Goal: Transaction & Acquisition: Book appointment/travel/reservation

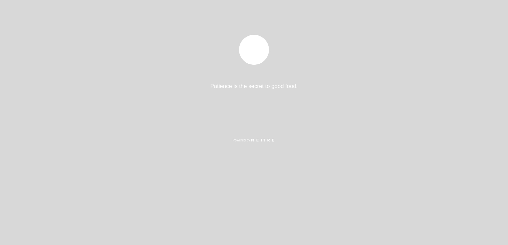
select select "es"
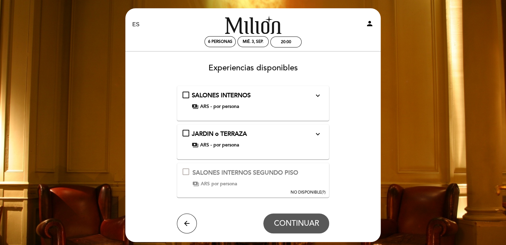
click at [319, 95] on icon "expand_more" at bounding box center [317, 96] width 8 height 8
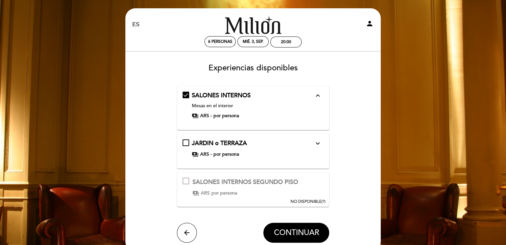
click at [257, 146] on div "JARDIN o TERRAZA expand_more" at bounding box center [253, 143] width 122 height 9
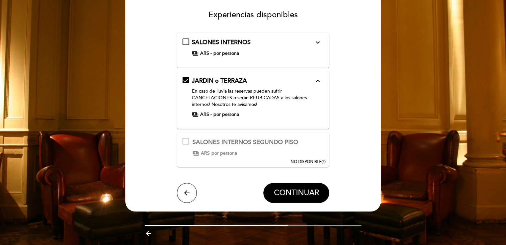
scroll to position [73, 0]
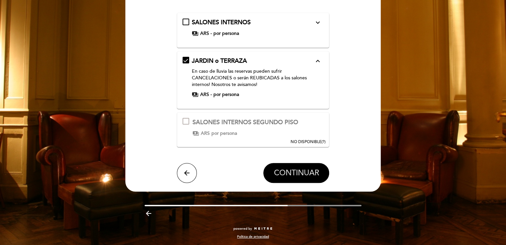
click at [287, 176] on span "CONTINUAR" at bounding box center [295, 172] width 45 height 9
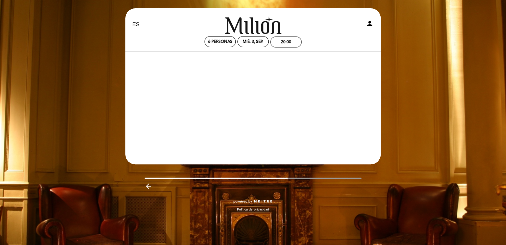
scroll to position [0, 0]
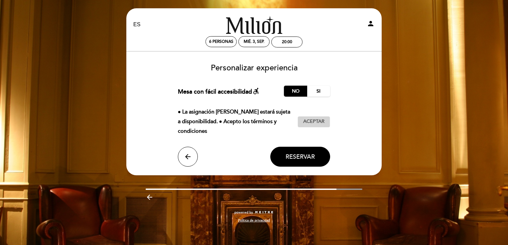
click at [318, 123] on span "Aceptar" at bounding box center [313, 121] width 21 height 7
click at [295, 159] on span "Reservar" at bounding box center [299, 156] width 29 height 7
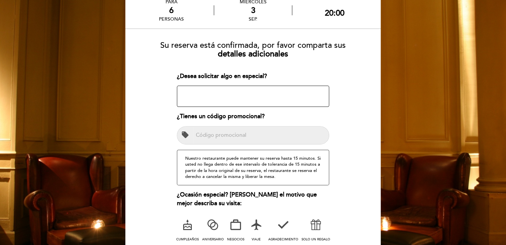
scroll to position [41, 0]
click at [257, 94] on textarea at bounding box center [253, 95] width 152 height 21
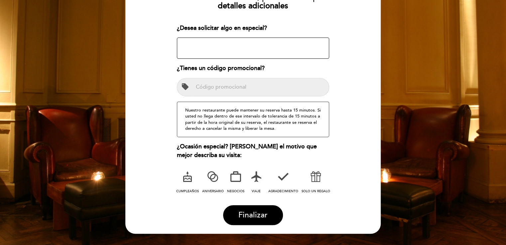
scroll to position [110, 0]
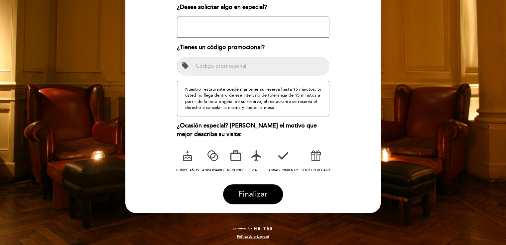
click at [266, 194] on span "Finalizar" at bounding box center [252, 194] width 29 height 9
